Goal: Contribute content: Add original content to the website for others to see

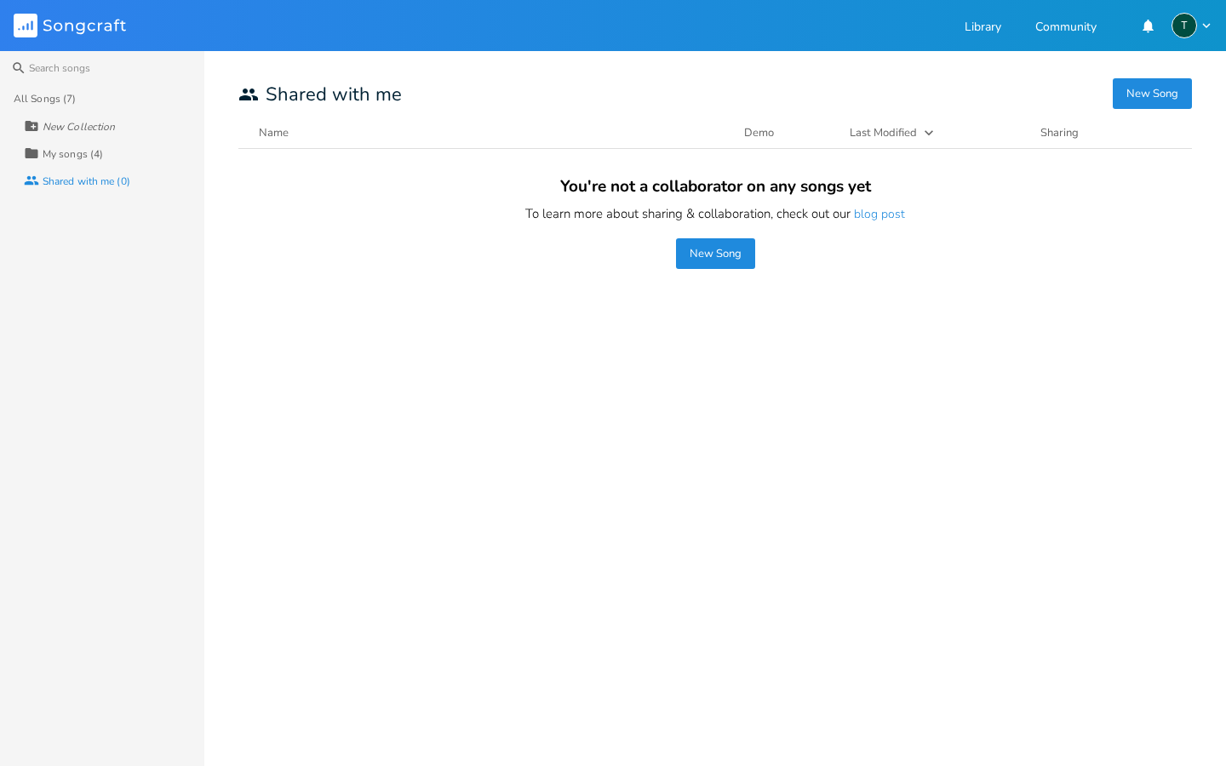
click at [713, 255] on button "New Song" at bounding box center [715, 253] width 79 height 31
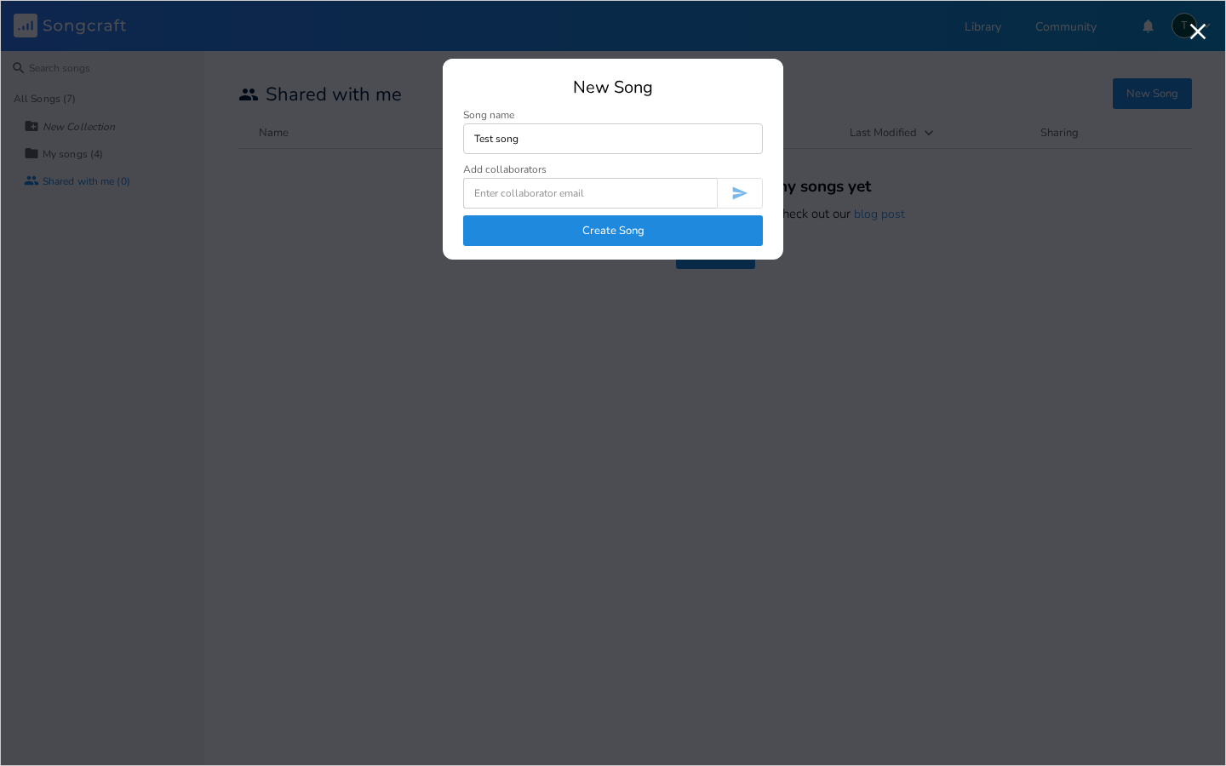
type input "Test song"
click at [570, 193] on input at bounding box center [590, 193] width 254 height 31
click at [509, 193] on input "bltr25#[DOMAIN_NAME]" at bounding box center [590, 193] width 254 height 31
type input "[EMAIL_ADDRESS][DOMAIN_NAME]"
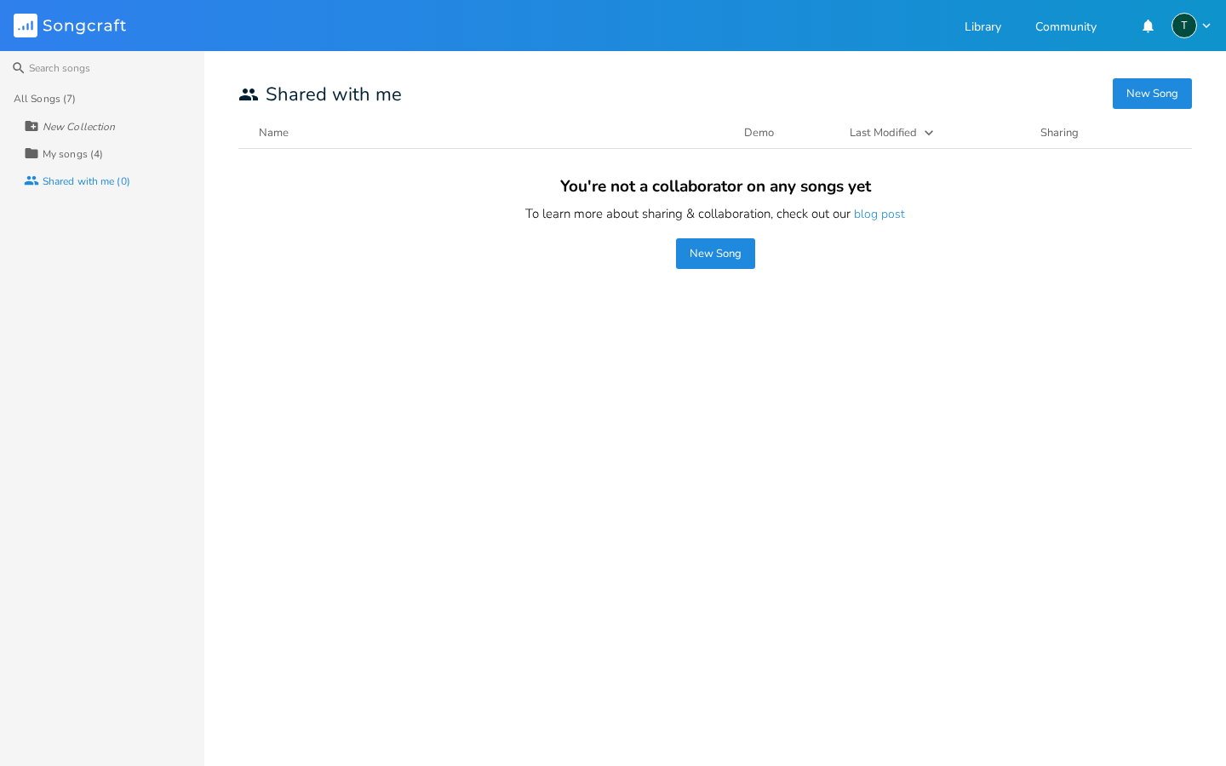
click at [713, 253] on button "New Song" at bounding box center [715, 253] width 79 height 31
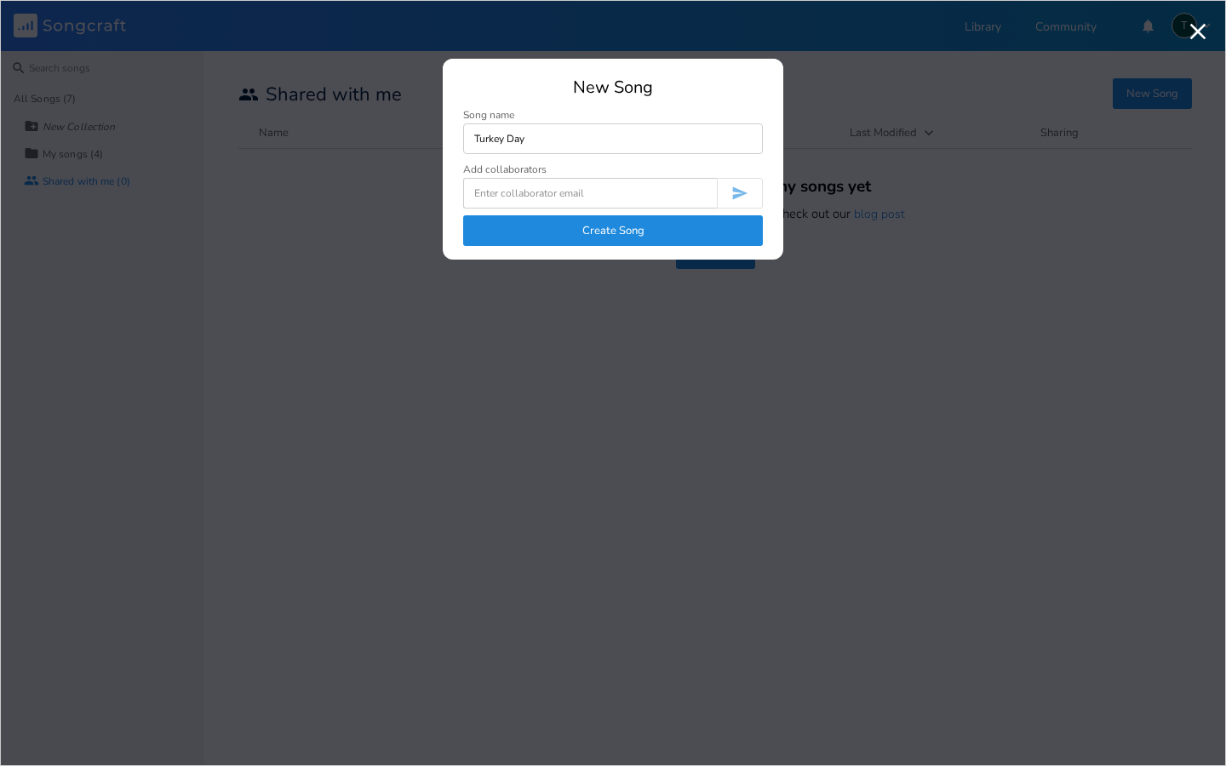
type input "Turkey Day"
click at [540, 193] on input at bounding box center [590, 193] width 254 height 31
click at [702, 190] on input "[EMAIL_ADDRESS][DOMAIN_NAME]" at bounding box center [590, 193] width 254 height 31
type input "[EMAIL_ADDRESS][DOMAIN_NAME]"
click at [701, 232] on button "Create Song" at bounding box center [613, 230] width 300 height 31
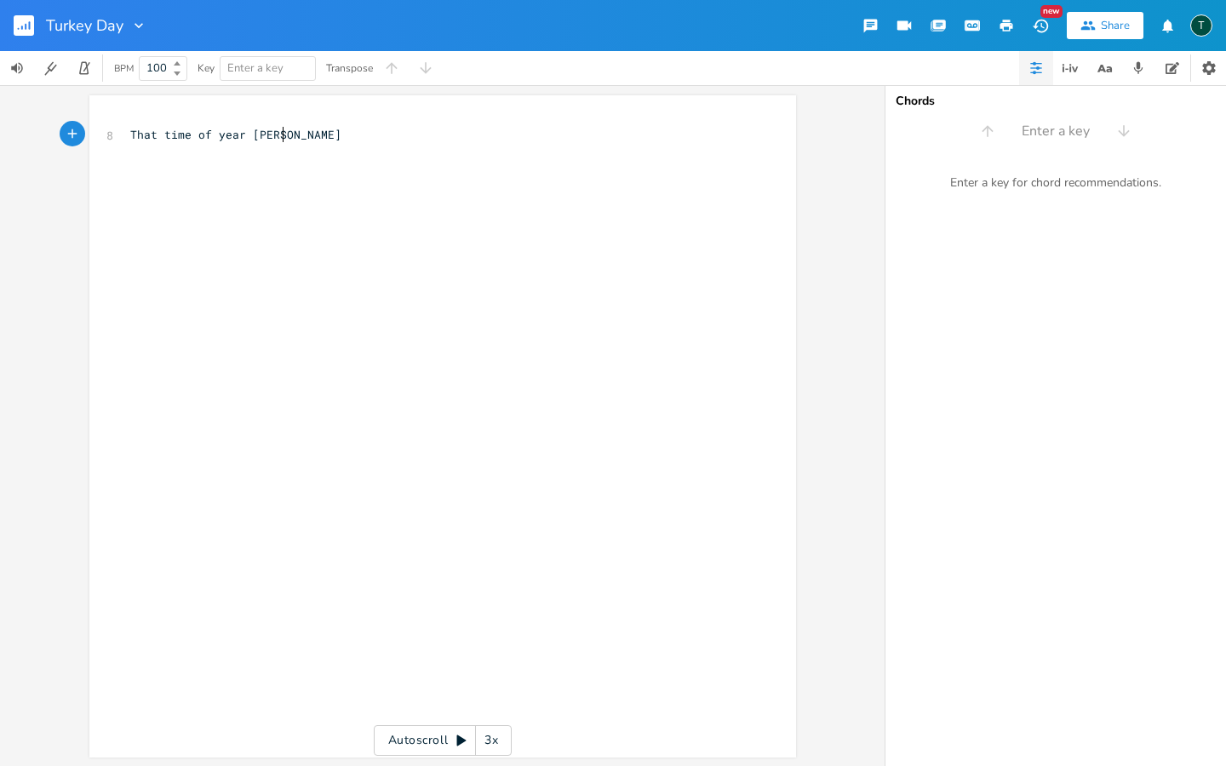
scroll to position [0, 99]
type textarea "That time of year agaiin when"
click at [277, 132] on span "That time of year agaiin when" at bounding box center [229, 134] width 198 height 15
click at [321, 131] on pre "That time of year again when" at bounding box center [434, 135] width 615 height 18
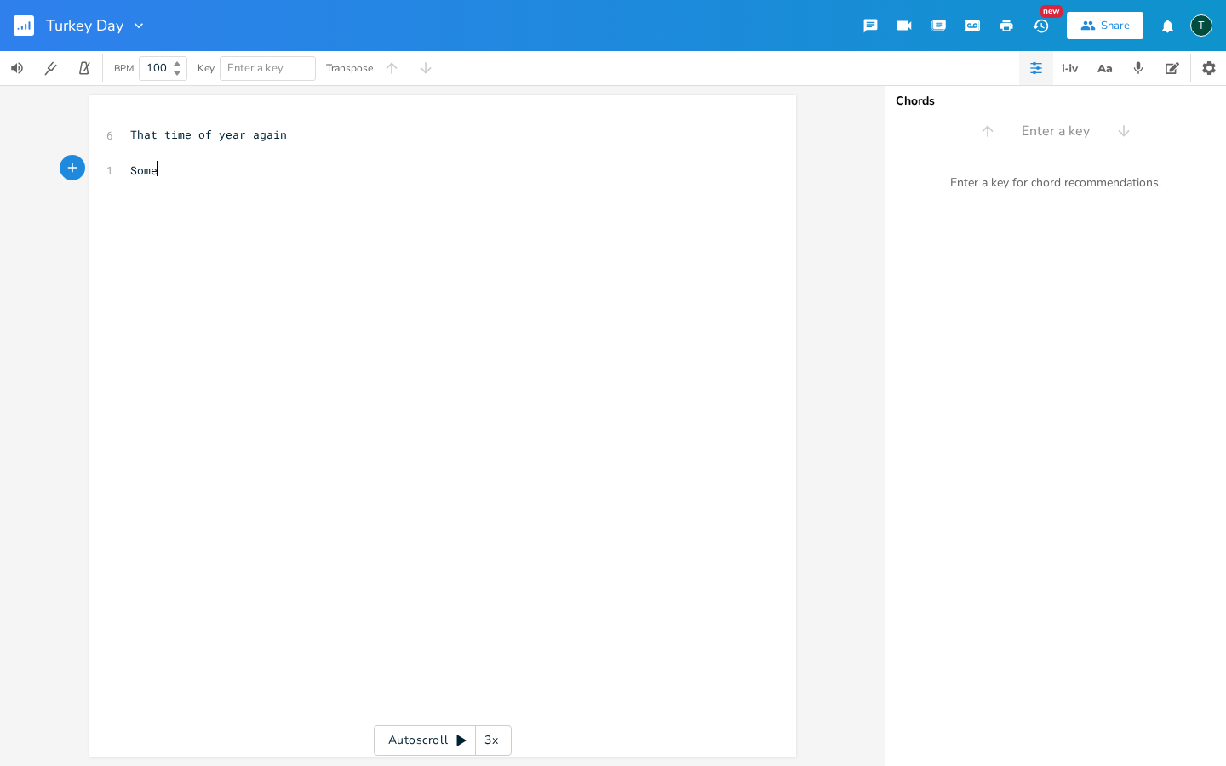
scroll to position [0, 26]
type textarea "Some love it so"
type textarea "But"
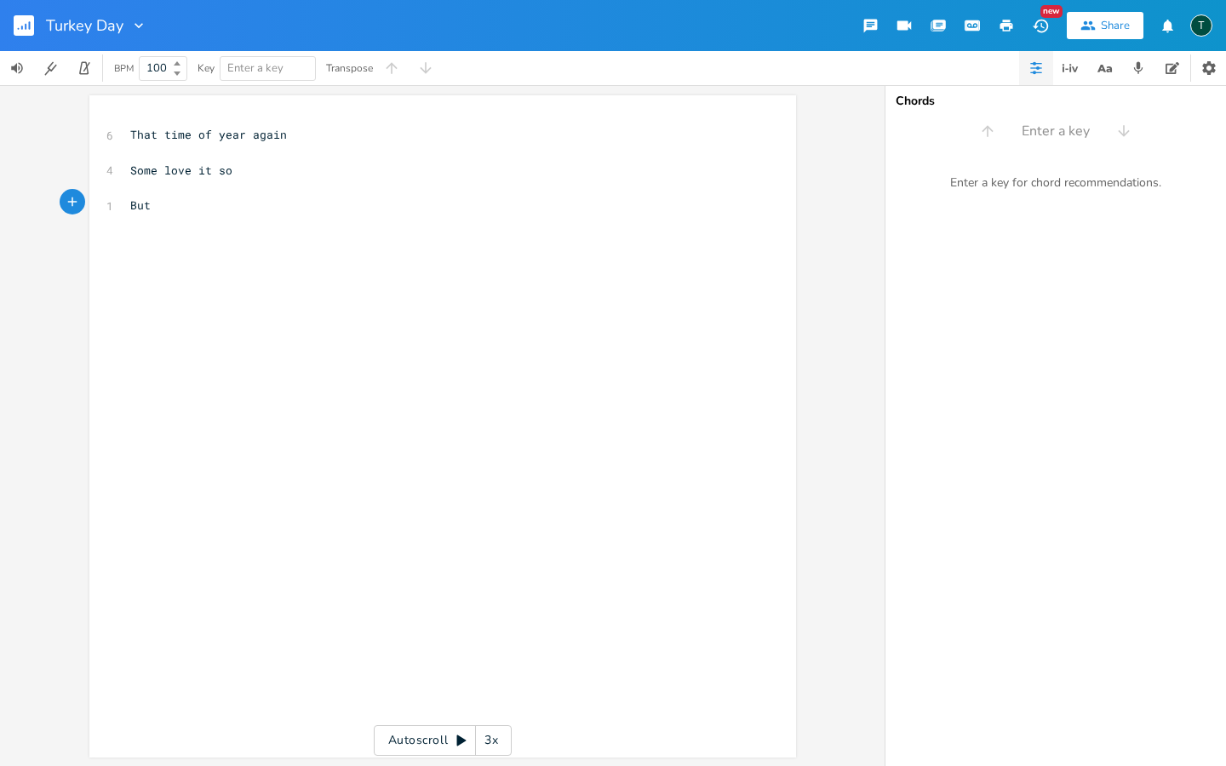
click at [289, 135] on pre "That time of year again" at bounding box center [434, 135] width 615 height 18
click at [130, 129] on span "That time of year again" at bounding box center [208, 134] width 157 height 15
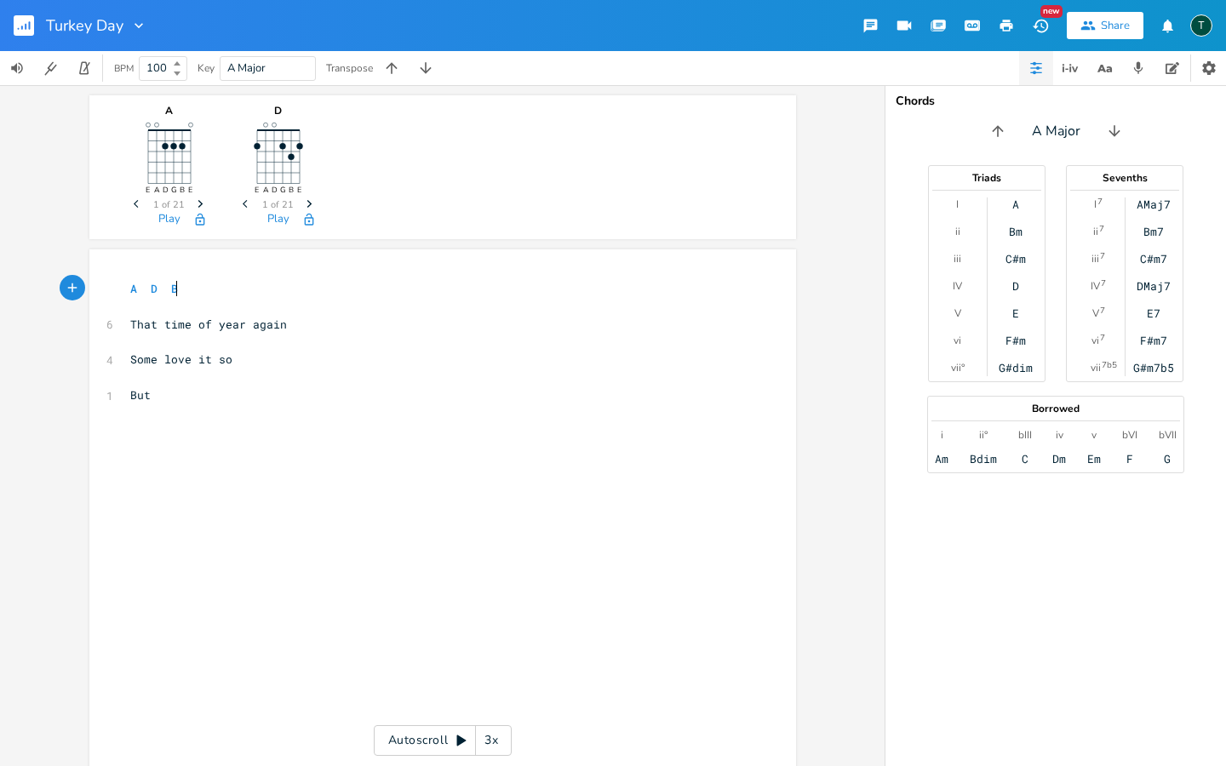
scroll to position [0, 30]
type textarea "A D Bdim/d"
click at [177, 288] on span "A D Bdim/d" at bounding box center [164, 288] width 68 height 15
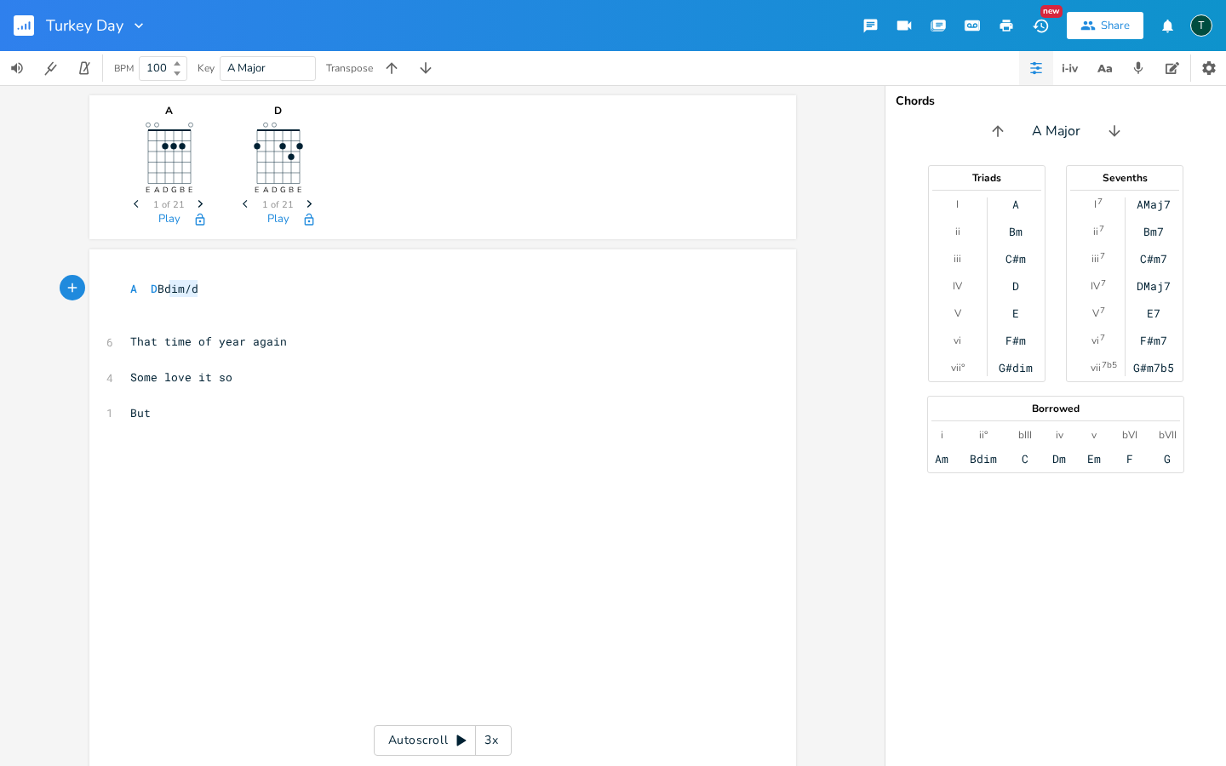
click at [177, 288] on span "A D Bdim/d" at bounding box center [164, 288] width 68 height 15
type textarea "b"
click at [195, 288] on pre "A D b/d" at bounding box center [434, 289] width 615 height 18
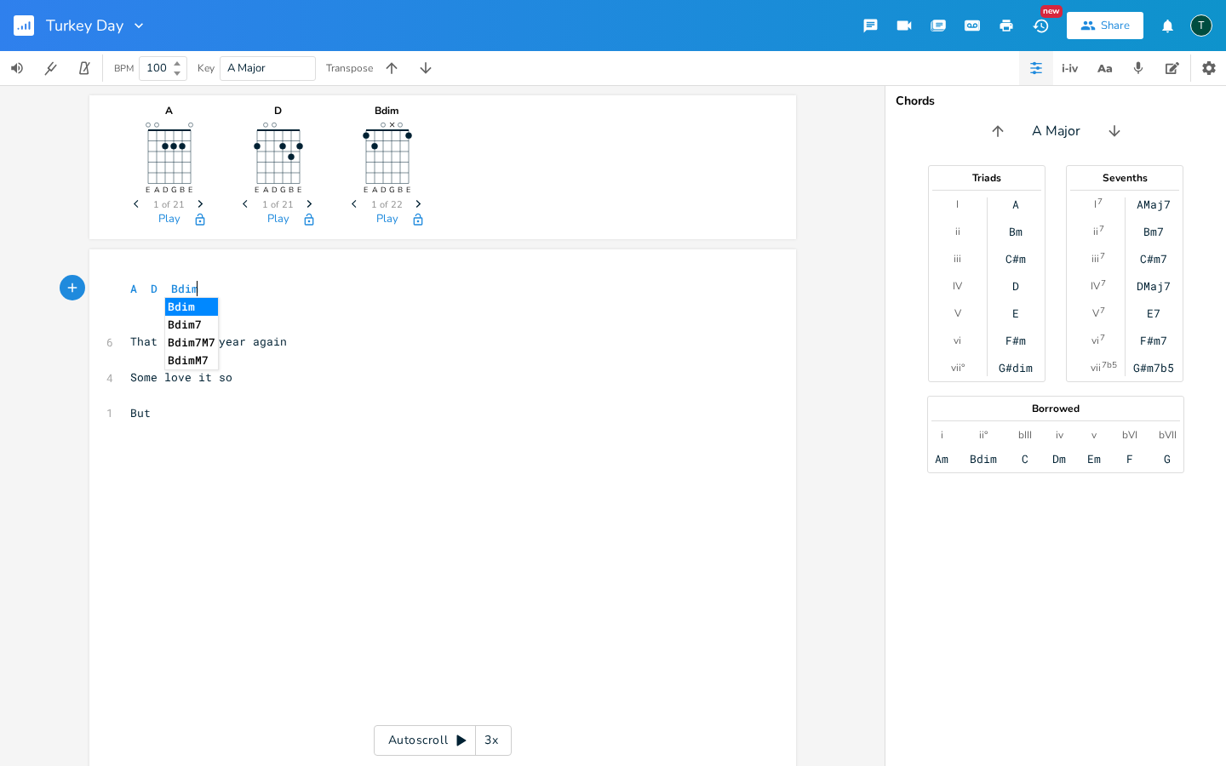
type textarea "Bdim"
type textarea "d"
type textarea "/d"
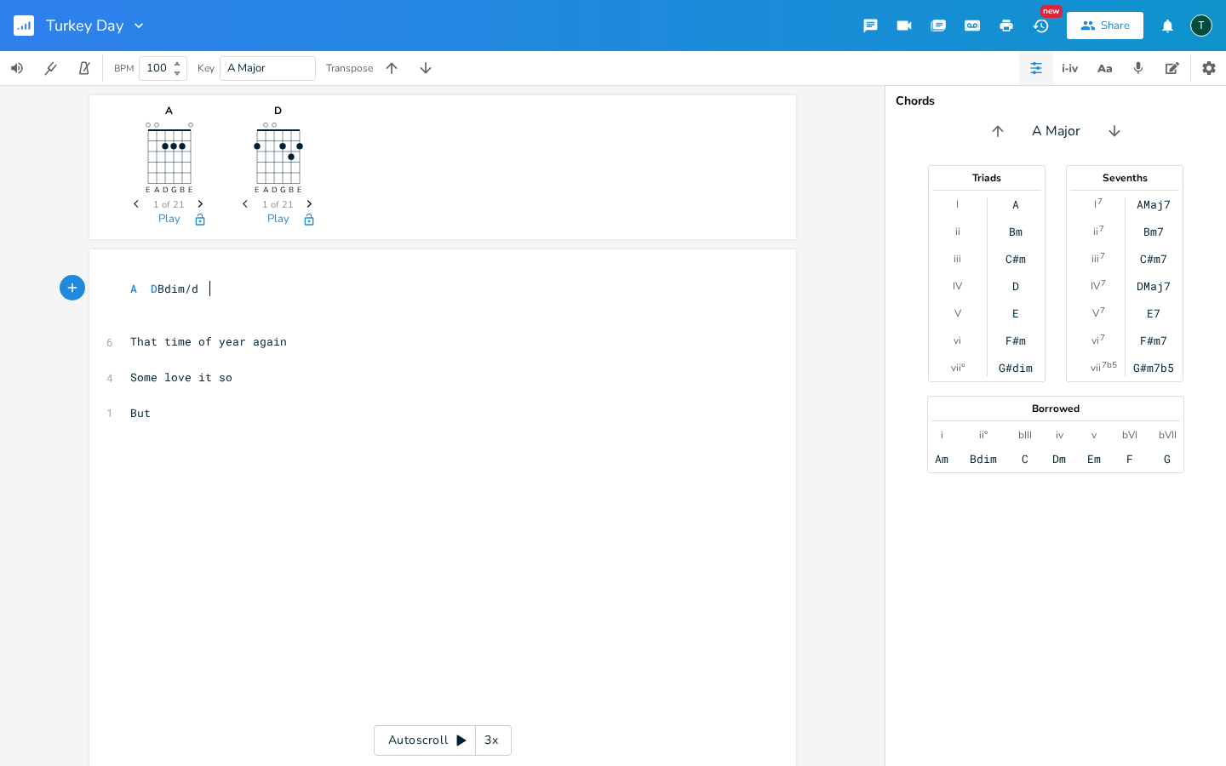
scroll to position [0, 8]
type textarea "D"
click at [179, 404] on pre "But" at bounding box center [434, 413] width 615 height 18
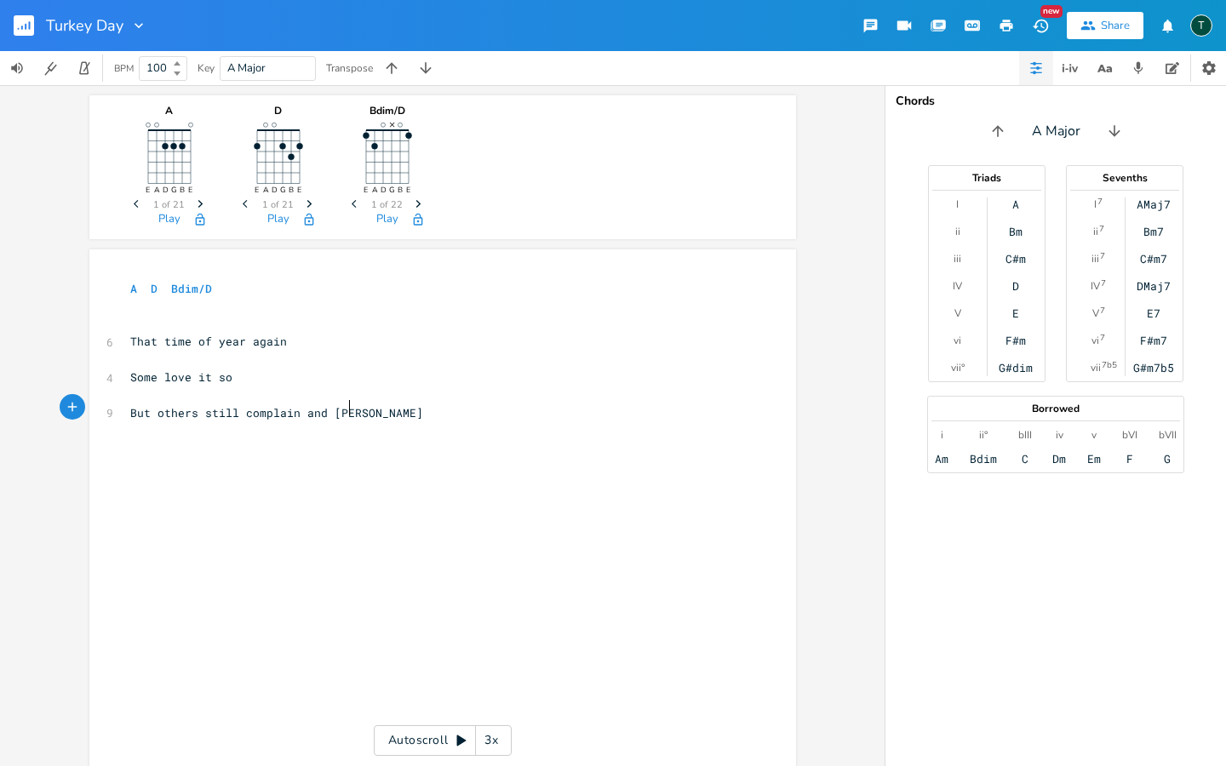
type textarea "others still complain and [PERSON_NAME]"
type textarea "Turkey, stuffing, pies and more"
click at [355, 405] on pre "But others still complain and [PERSON_NAME]" at bounding box center [434, 413] width 615 height 18
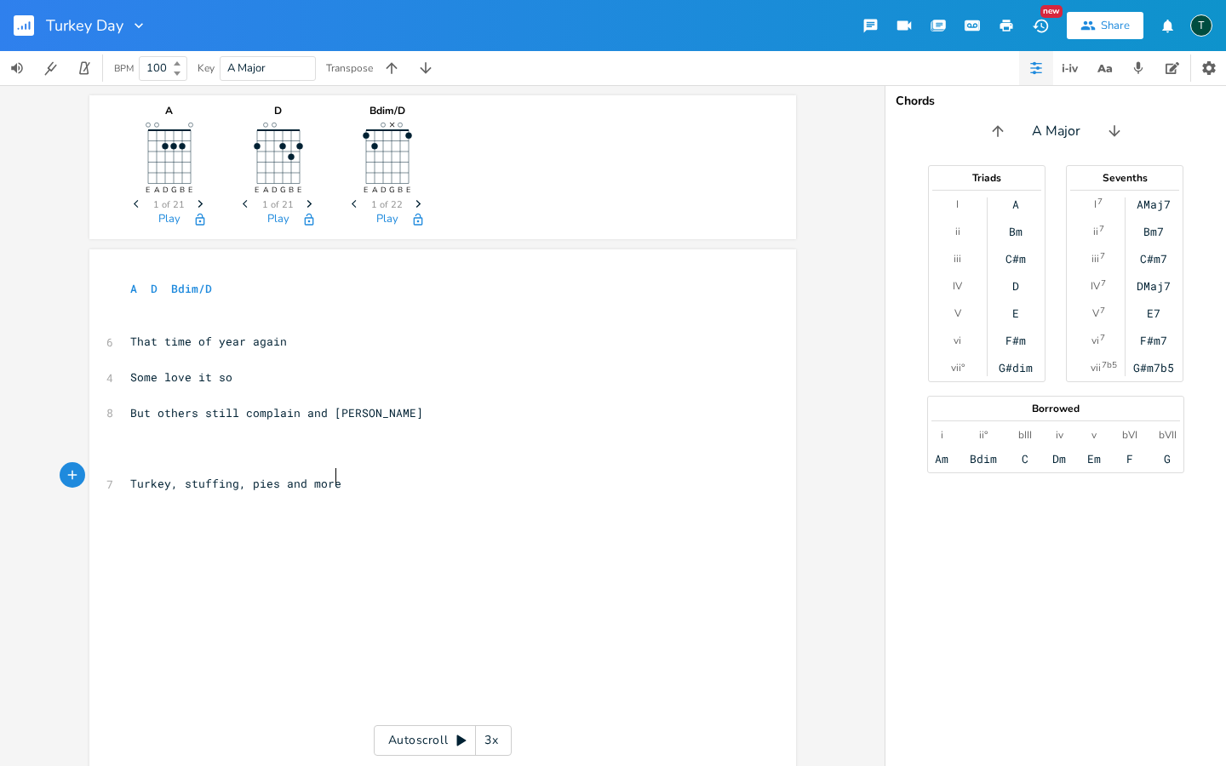
click at [350, 480] on pre "Turkey, stuffing, pies and more" at bounding box center [434, 484] width 615 height 18
click at [1042, 29] on icon "button" at bounding box center [1041, 26] width 18 height 18
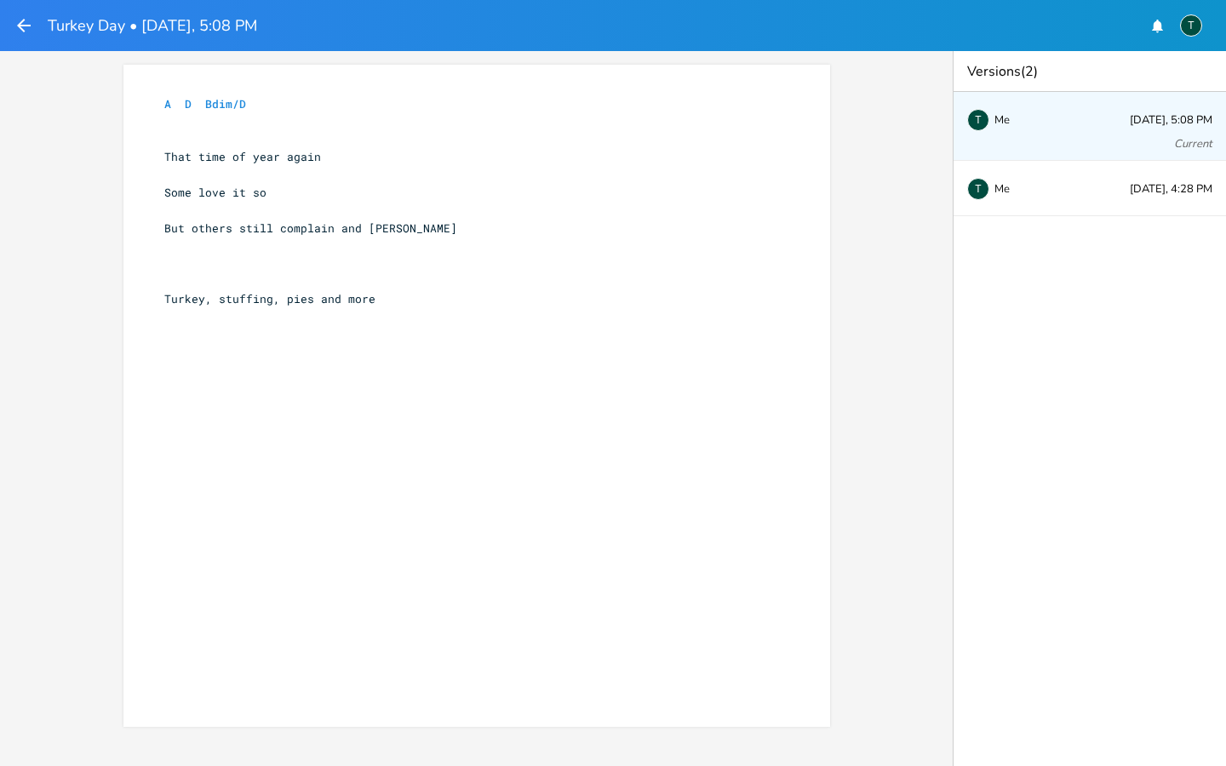
click at [413, 290] on pre "Turkey, stuffing, pies and more" at bounding box center [468, 299] width 615 height 18
click at [399, 292] on pre "Turkey, stuffing, pies and more" at bounding box center [468, 299] width 615 height 18
click at [372, 290] on pre "Turkey, stuffing, pies and more" at bounding box center [468, 299] width 615 height 18
click at [1103, 197] on div "T Me [DATE], 4:28 PM" at bounding box center [1090, 188] width 272 height 55
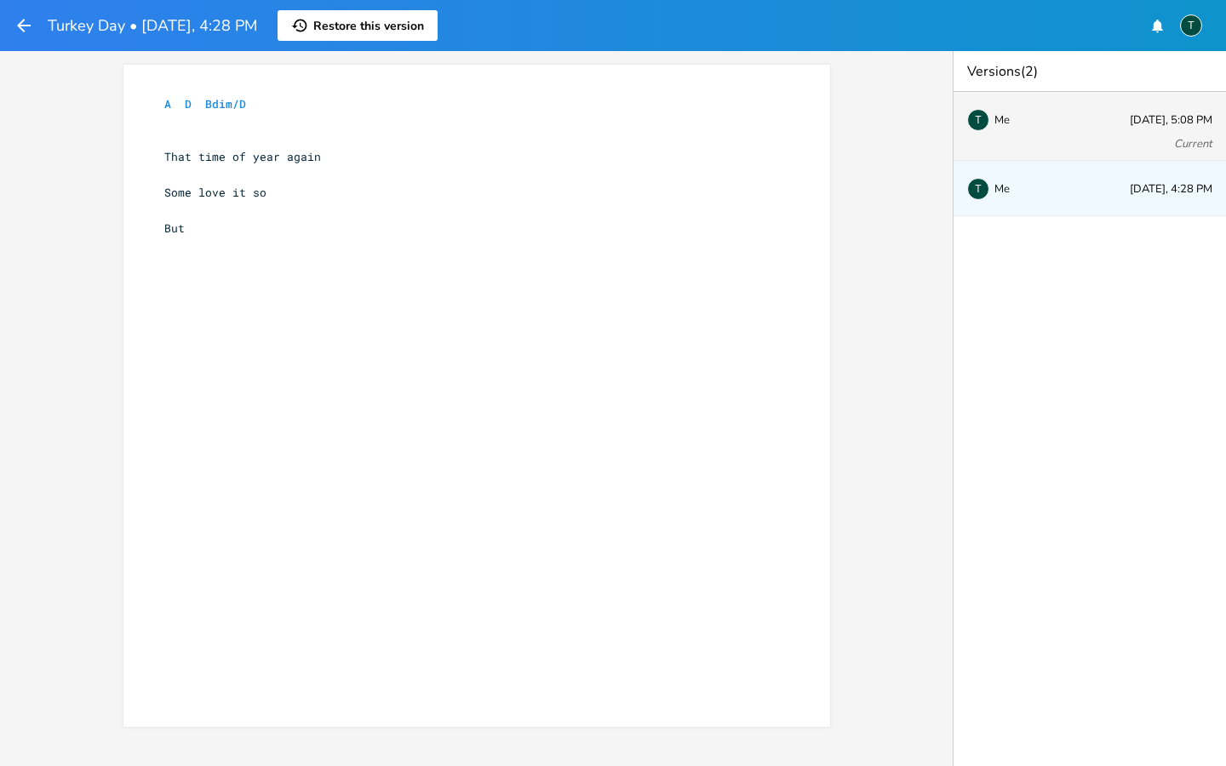
click at [1094, 131] on div "T Me [DATE], 5:08 PM Current" at bounding box center [1090, 126] width 272 height 69
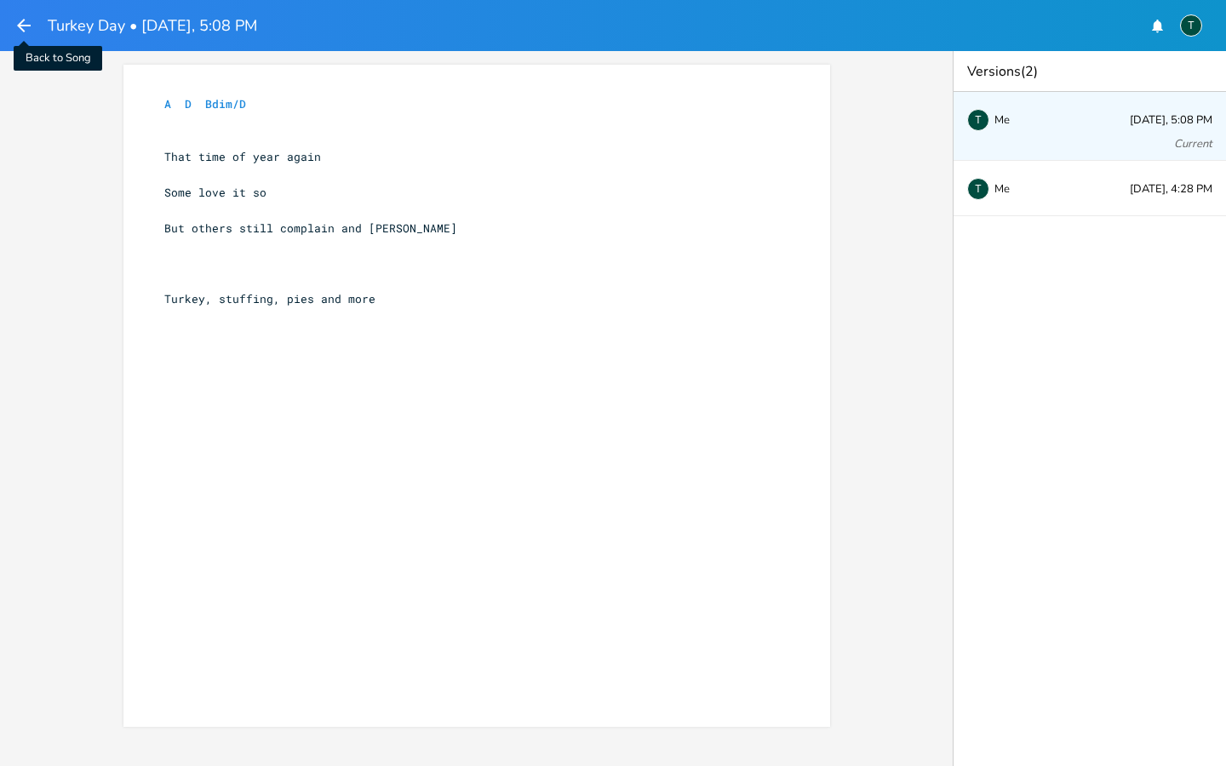
click at [26, 30] on icon "button" at bounding box center [24, 25] width 20 height 20
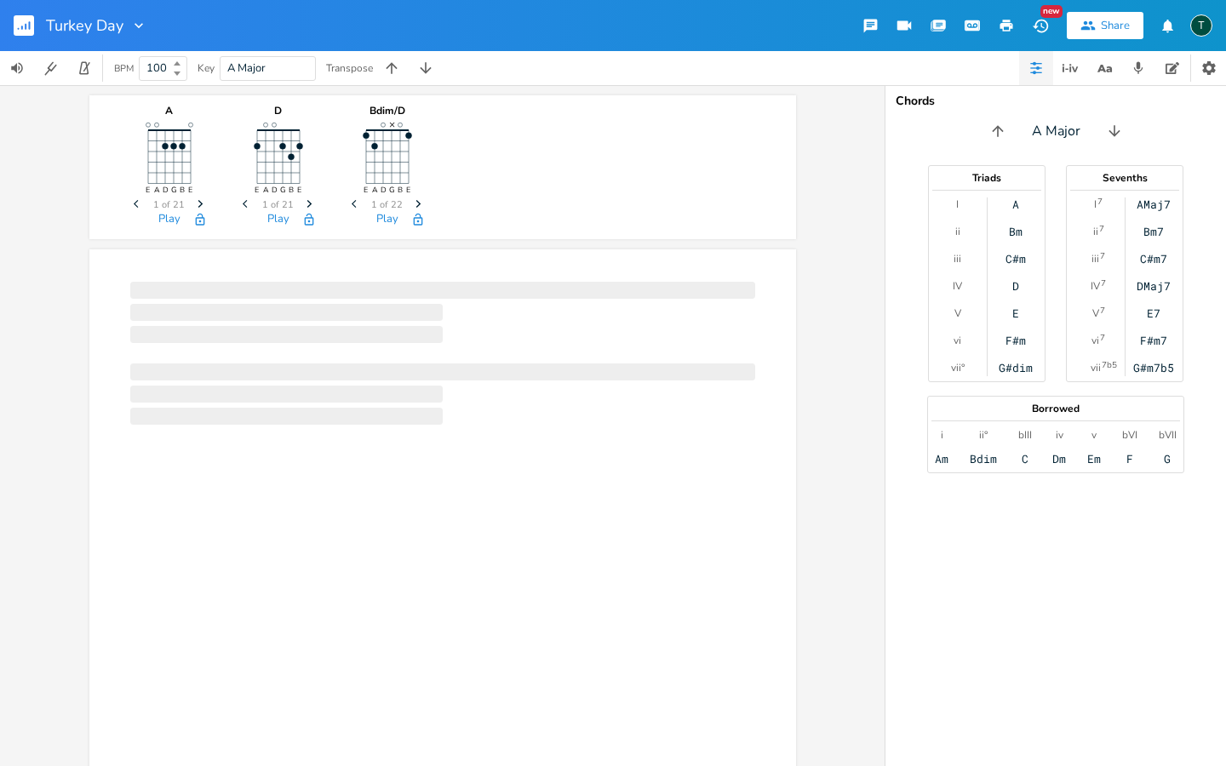
scroll to position [0, 1]
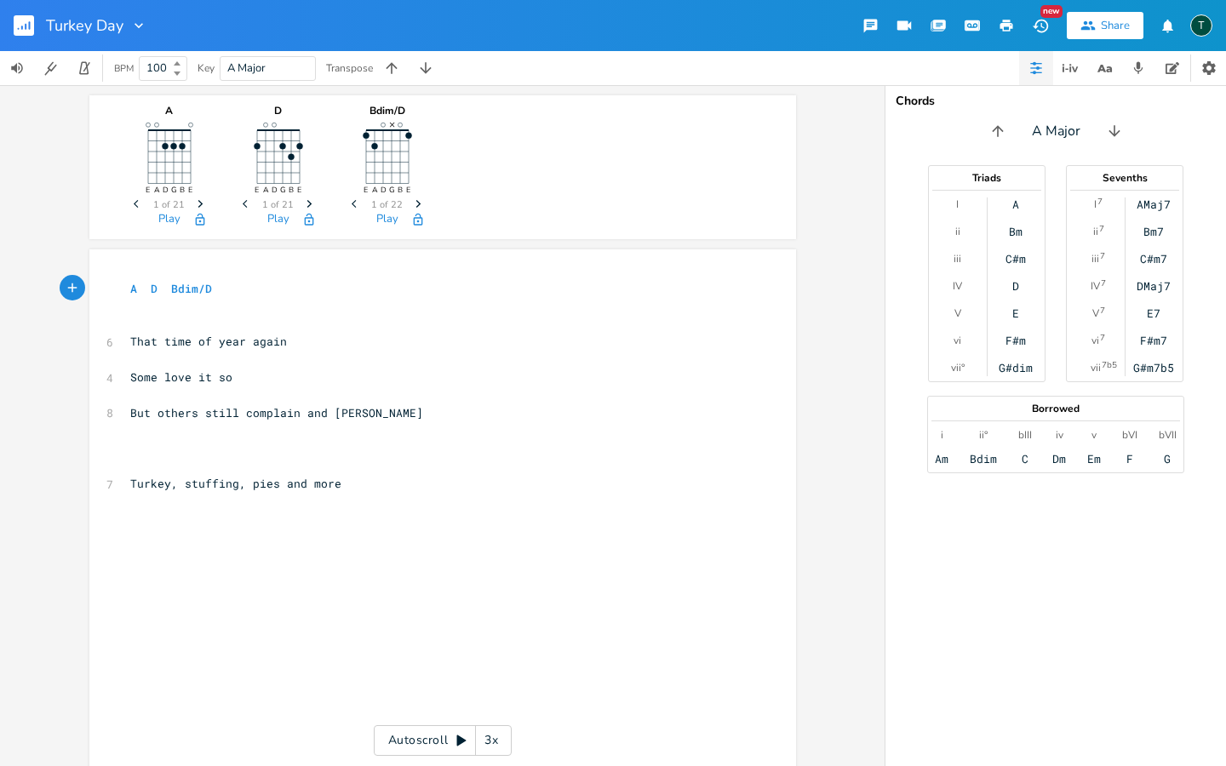
click at [1103, 20] on div "Share" at bounding box center [1115, 25] width 29 height 15
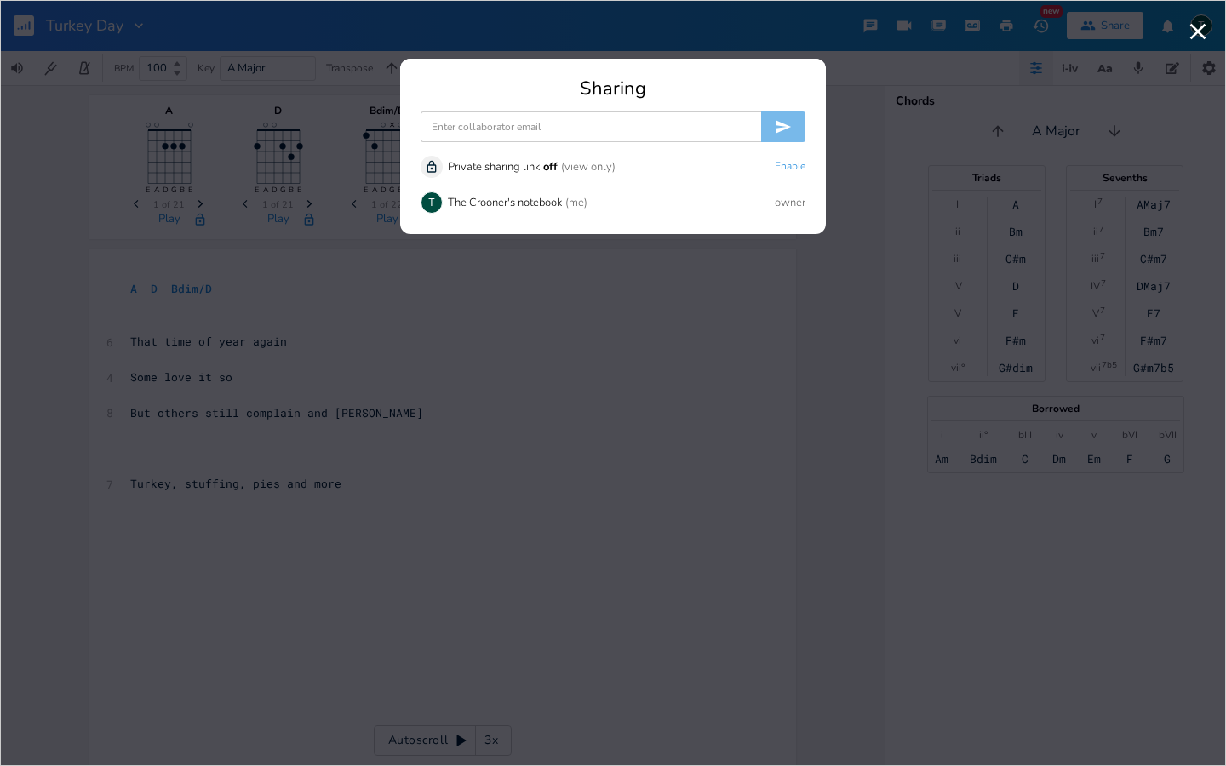
click at [532, 124] on input at bounding box center [591, 127] width 341 height 31
type input "[EMAIL_ADDRESS][DOMAIN_NAME]"
click at [785, 124] on icon "submit" at bounding box center [783, 127] width 15 height 13
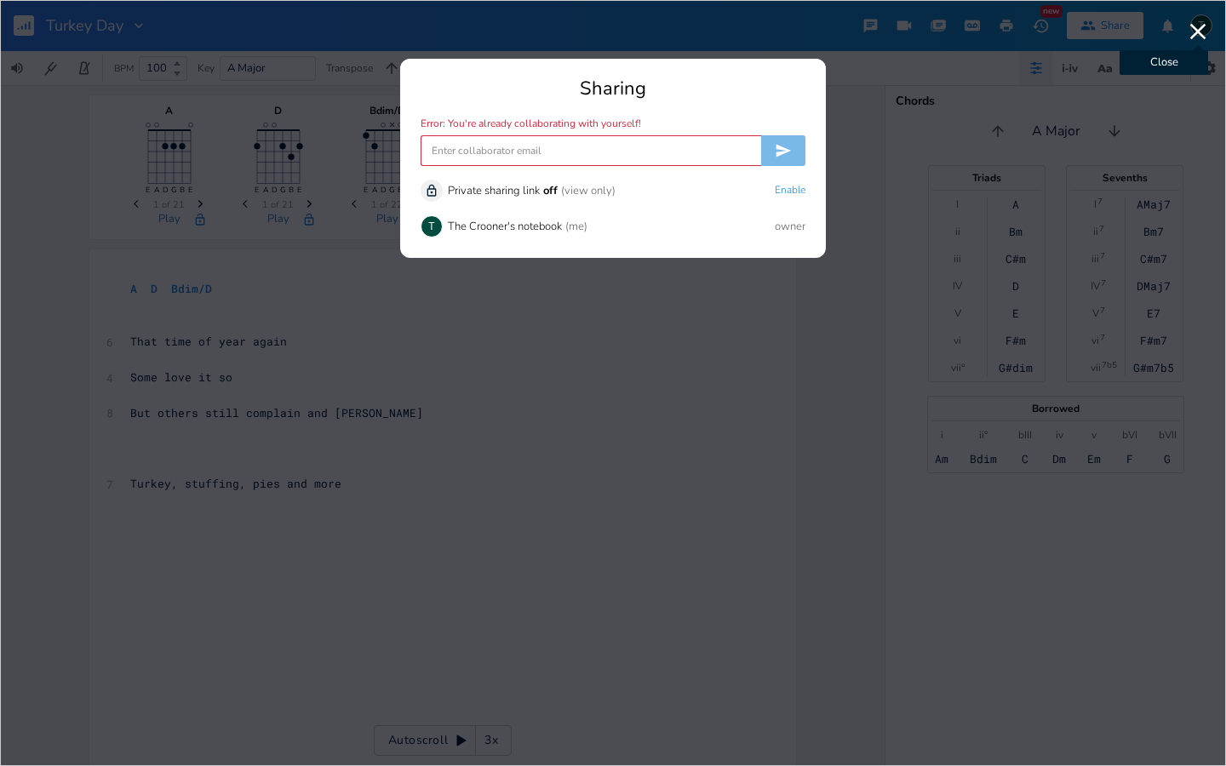
click at [1200, 30] on icon "button" at bounding box center [1198, 32] width 16 height 16
